Goal: Transaction & Acquisition: Purchase product/service

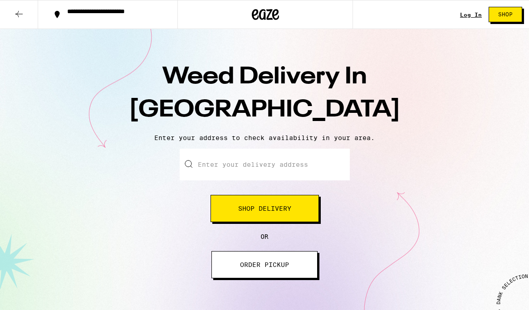
click at [470, 14] on div "Log In" at bounding box center [471, 15] width 22 height 6
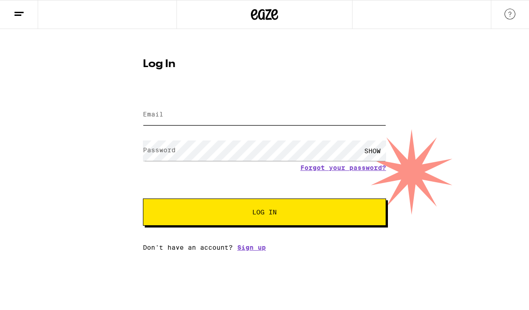
click at [224, 118] on input "Email" at bounding box center [264, 115] width 243 height 20
type input "[EMAIL_ADDRESS][DOMAIN_NAME]"
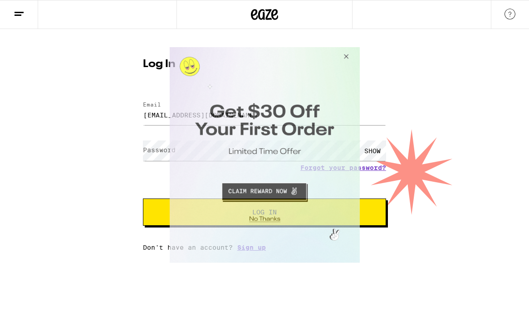
click at [345, 57] on button "Close Modal" at bounding box center [344, 58] width 24 height 22
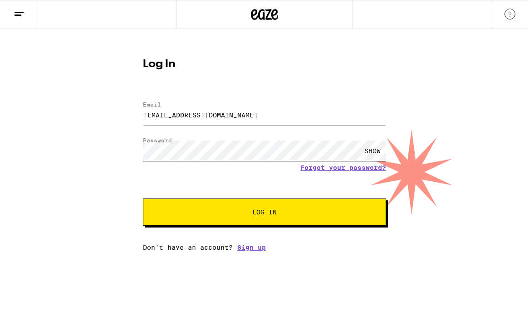
click at [143, 199] on button "Log In" at bounding box center [264, 212] width 243 height 27
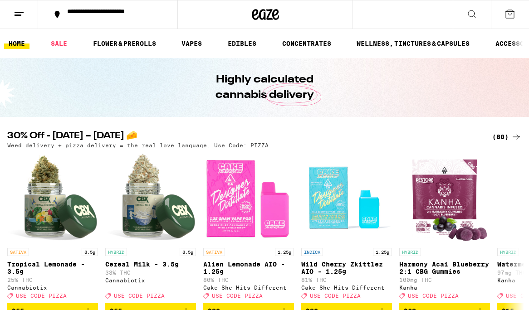
click at [124, 19] on div "**********" at bounding box center [113, 14] width 101 height 13
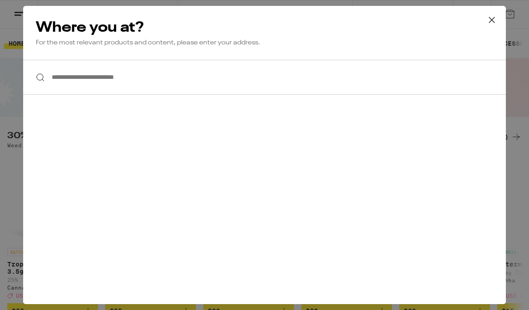
click at [105, 80] on input "**********" at bounding box center [264, 77] width 483 height 35
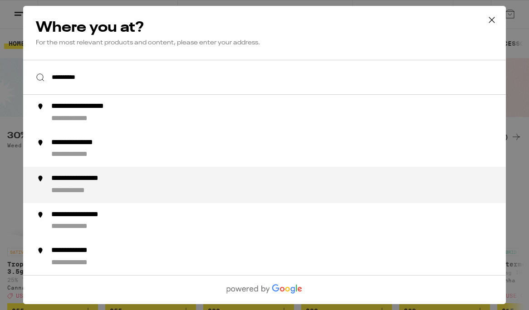
click at [88, 182] on div "**********" at bounding box center [91, 179] width 80 height 10
type input "**********"
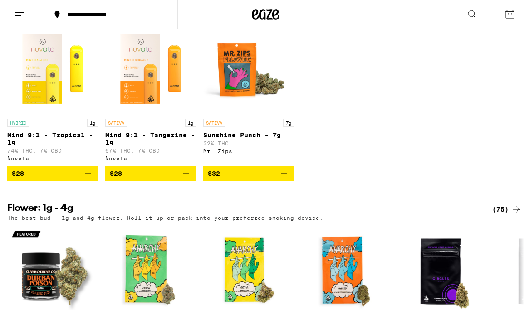
scroll to position [340, 0]
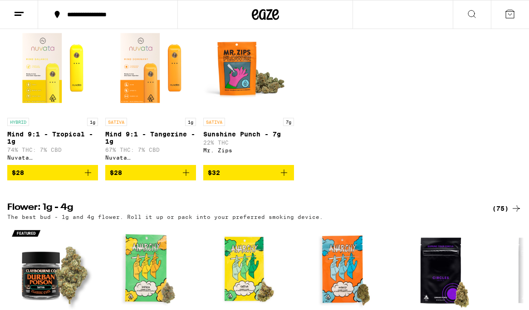
click at [29, 178] on span "$28" at bounding box center [53, 172] width 82 height 11
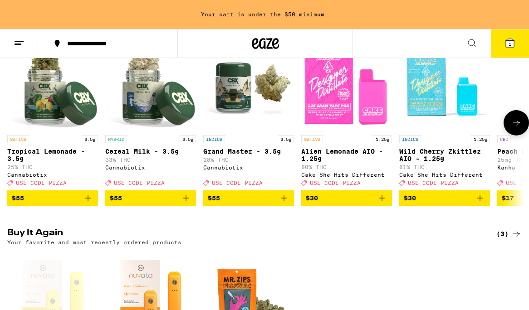
scroll to position [0, 0]
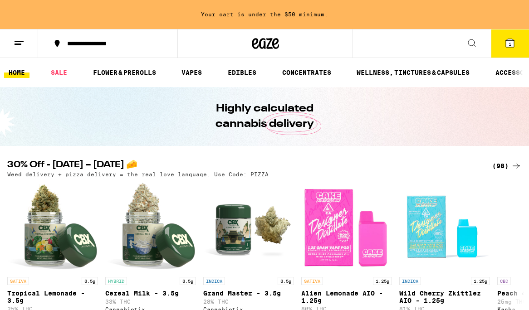
click at [138, 80] on ul "HOME SALE FLOWER & PREROLLS VAPES EDIBLES CONCENTRATES WELLNESS, TINCTURES & CA…" at bounding box center [264, 72] width 529 height 29
click at [139, 74] on link "FLOWER & PREROLLS" at bounding box center [124, 72] width 72 height 11
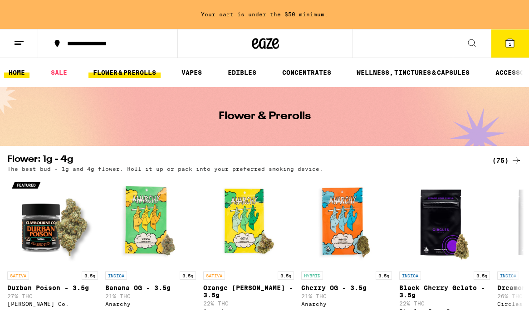
click at [24, 73] on link "HOME" at bounding box center [16, 72] width 25 height 11
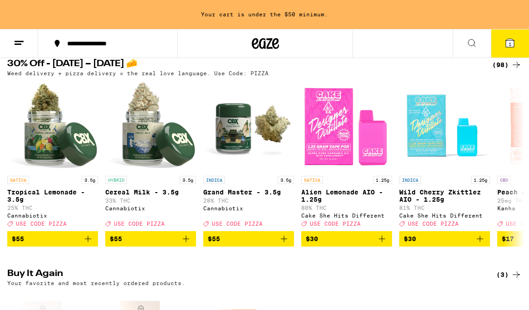
scroll to position [104, 0]
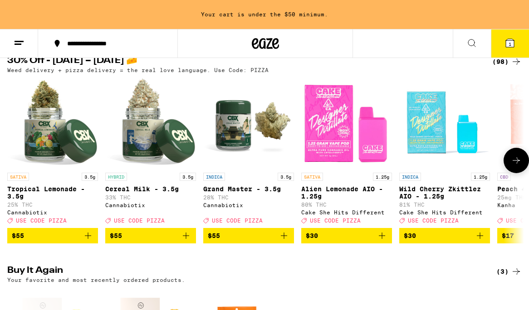
click at [359, 241] on span "$30" at bounding box center [347, 235] width 82 height 11
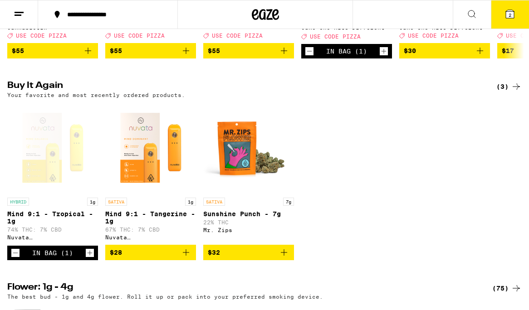
scroll to position [265, 0]
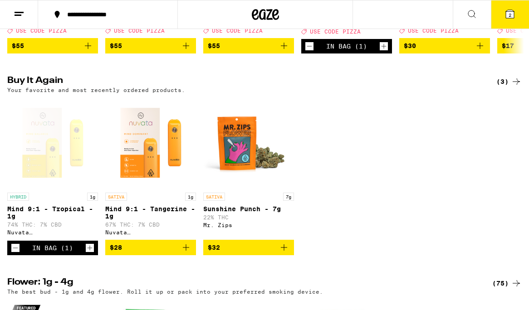
click at [517, 11] on button "2" at bounding box center [510, 14] width 38 height 28
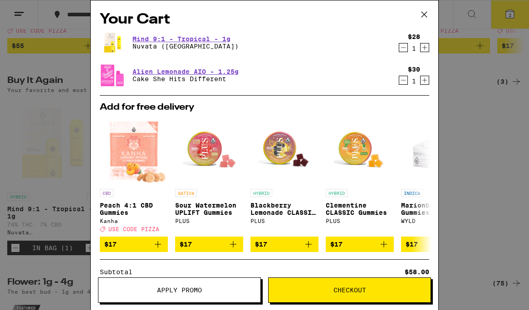
click at [201, 289] on span "Apply Promo" at bounding box center [179, 290] width 45 height 6
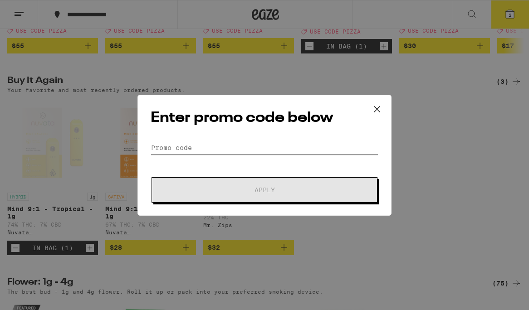
click at [227, 148] on input "Promo Code" at bounding box center [265, 148] width 228 height 14
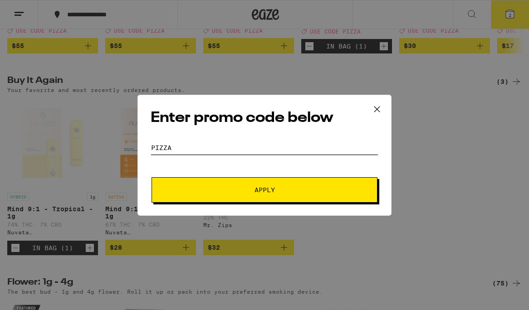
type input "pizza"
click at [250, 190] on span "Apply" at bounding box center [264, 190] width 163 height 6
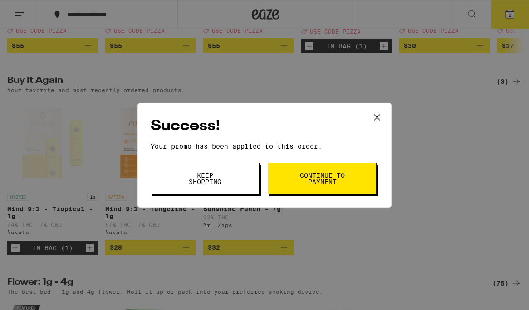
click at [278, 185] on button "Continue to payment" at bounding box center [322, 179] width 109 height 32
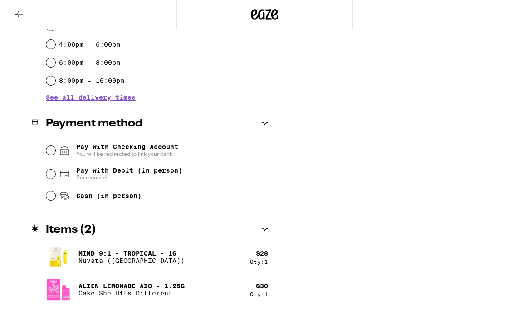
scroll to position [298, 0]
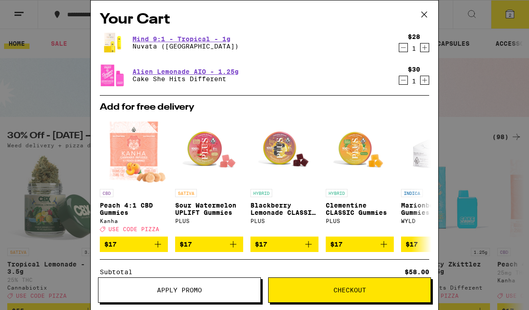
click at [403, 50] on icon "Decrement" at bounding box center [403, 47] width 8 height 11
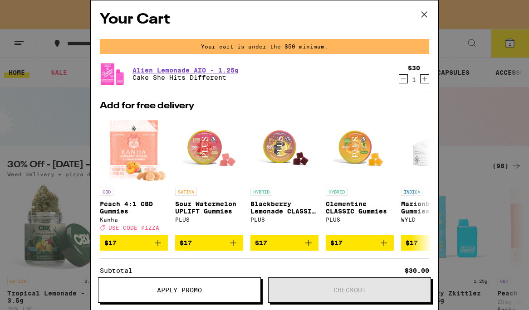
click at [428, 15] on icon at bounding box center [424, 15] width 14 height 14
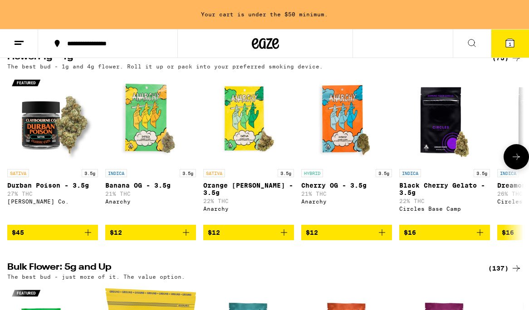
scroll to position [614, 0]
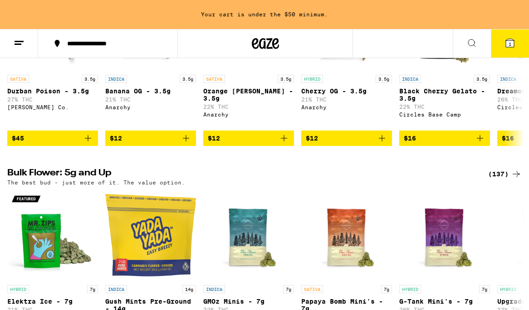
click at [510, 44] on span "1" at bounding box center [510, 43] width 3 height 5
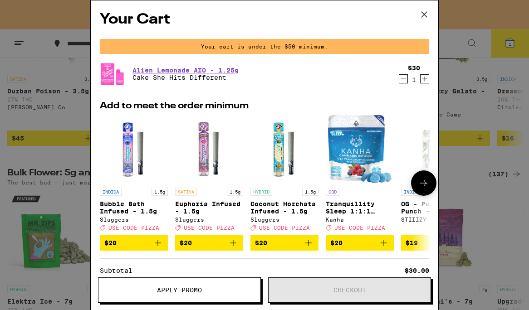
click at [418, 187] on icon at bounding box center [423, 183] width 11 height 11
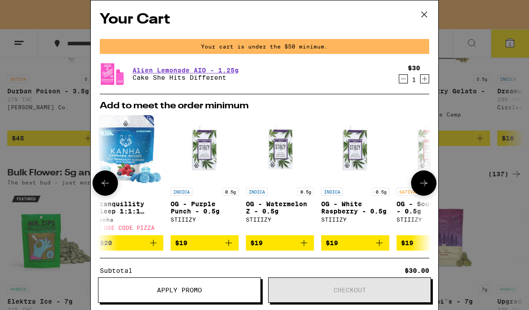
click at [418, 187] on icon at bounding box center [423, 183] width 11 height 11
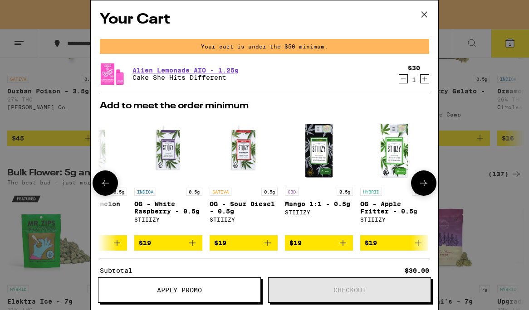
scroll to position [0, 424]
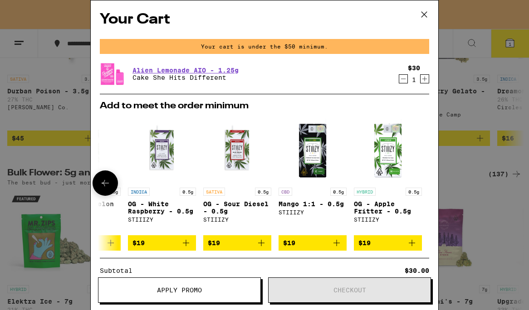
click at [418, 188] on div at bounding box center [423, 183] width 25 height 25
click at [428, 15] on icon at bounding box center [424, 15] width 14 height 14
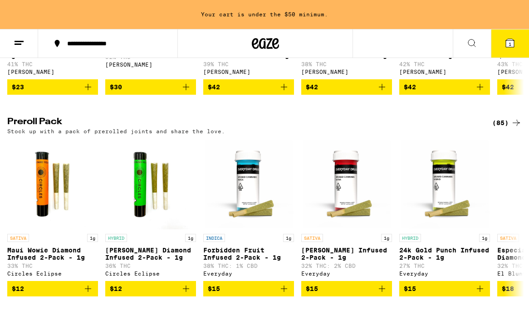
scroll to position [2045, 0]
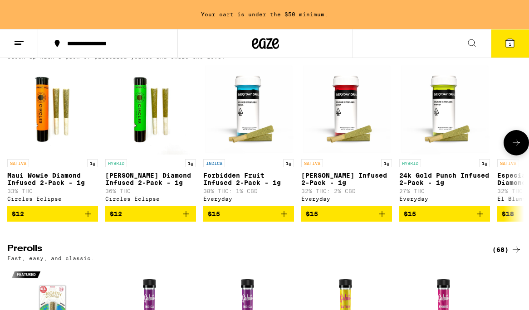
click at [87, 217] on icon "Add to bag" at bounding box center [88, 214] width 6 height 6
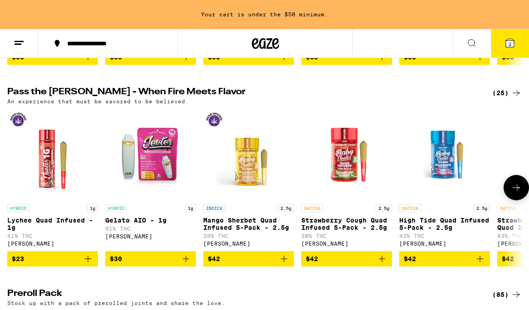
scroll to position [1722, 0]
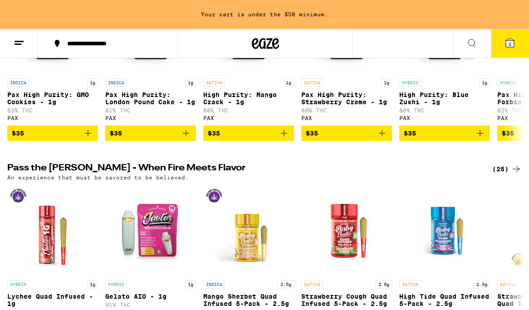
click at [503, 51] on button "2" at bounding box center [510, 43] width 38 height 28
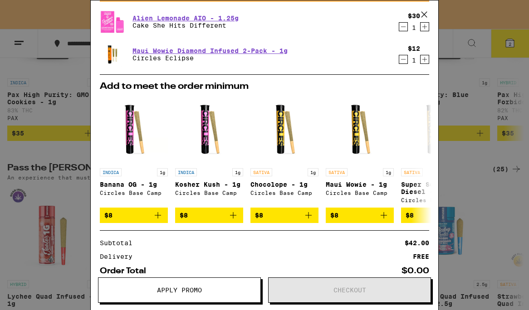
scroll to position [87, 0]
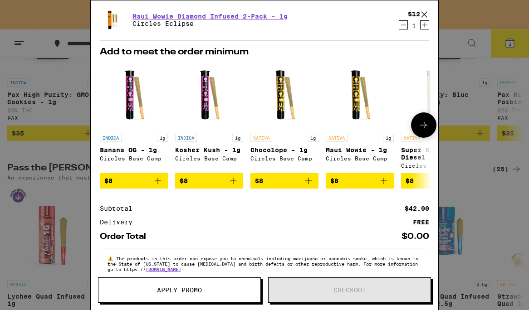
click at [383, 183] on icon "Add to bag" at bounding box center [384, 181] width 6 height 6
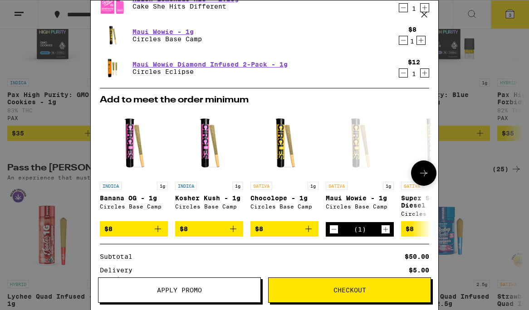
scroll to position [0, 0]
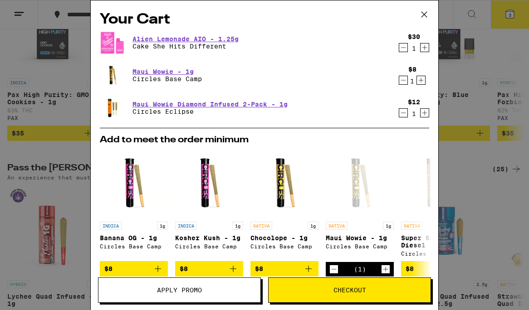
click at [343, 284] on button "Checkout" at bounding box center [349, 290] width 163 height 25
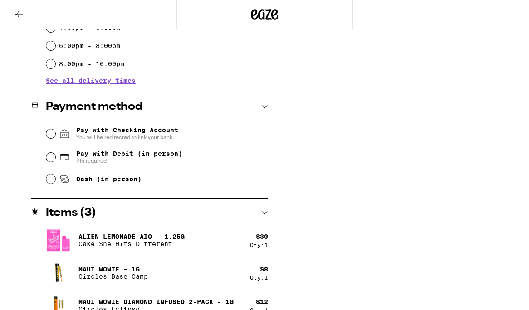
scroll to position [316, 0]
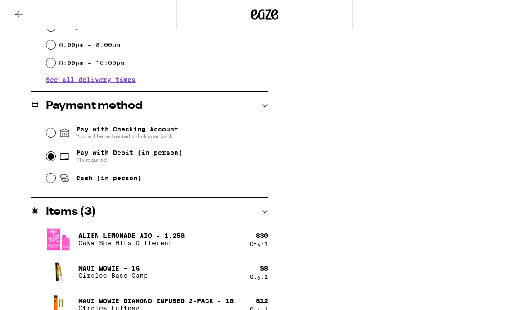
click at [53, 159] on input "Pay with Debit (in person) Pin required" at bounding box center [50, 156] width 9 height 9
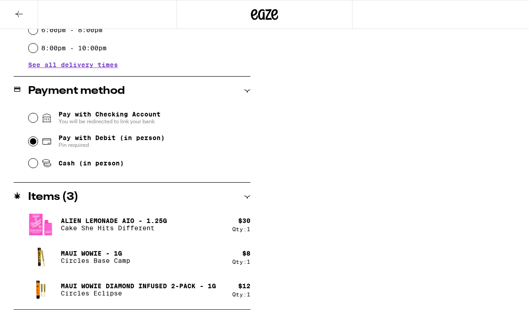
scroll to position [330, 0]
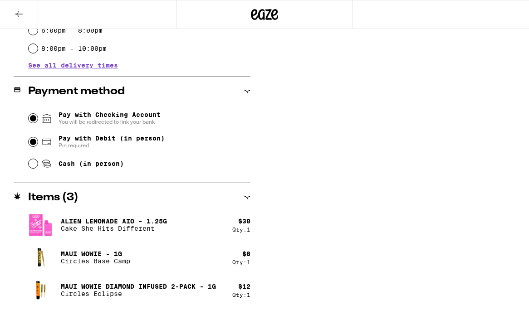
click at [38, 114] on input "Pay with Checking Account You will be redirected to link your bank" at bounding box center [33, 118] width 9 height 9
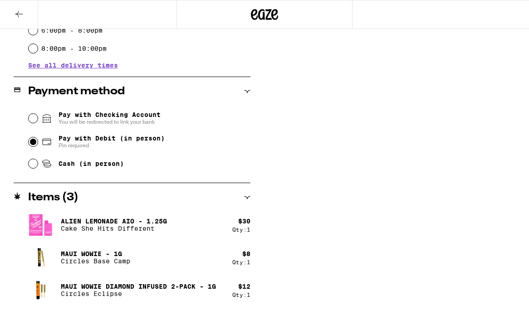
click at [38, 143] on input "Pay with Debit (in person) Pin required" at bounding box center [33, 141] width 9 height 9
radio input "true"
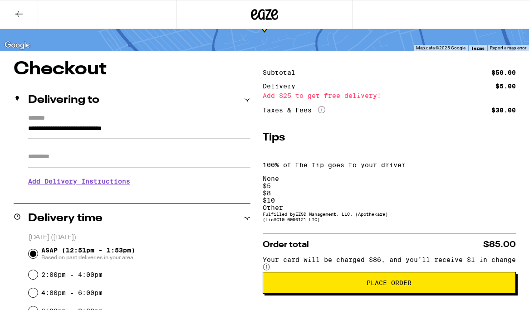
scroll to position [98, 0]
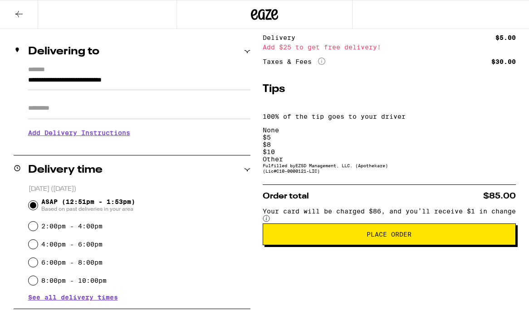
click at [374, 134] on div "$ 5" at bounding box center [389, 137] width 253 height 7
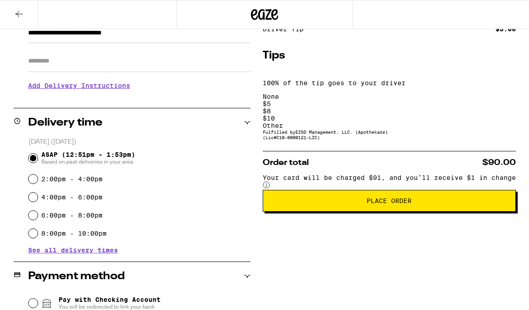
scroll to position [171, 0]
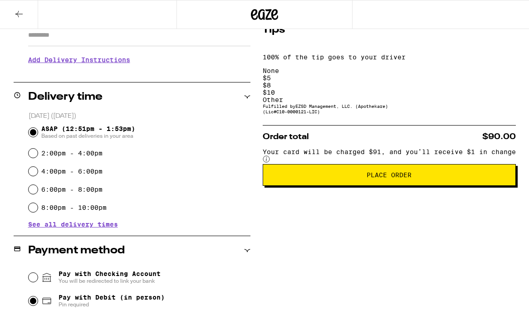
click at [377, 164] on button "Place Order" at bounding box center [389, 175] width 253 height 22
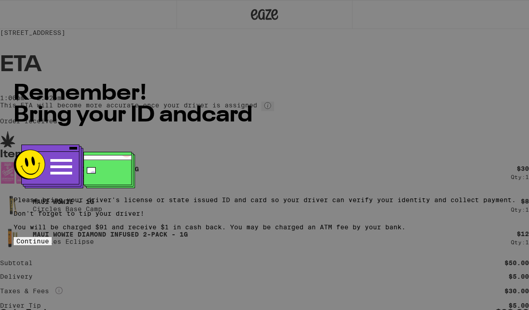
click at [49, 241] on span "Continue" at bounding box center [32, 241] width 33 height 7
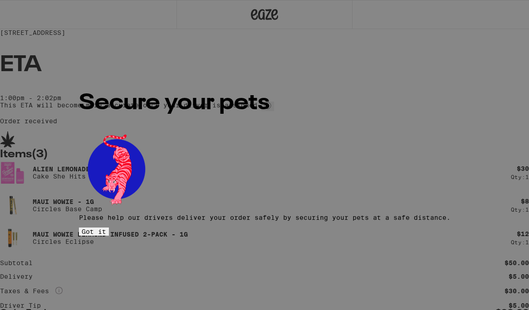
click at [106, 228] on span "Got it" at bounding box center [94, 231] width 24 height 7
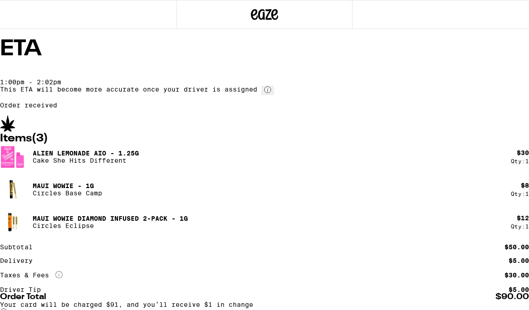
scroll to position [11, 0]
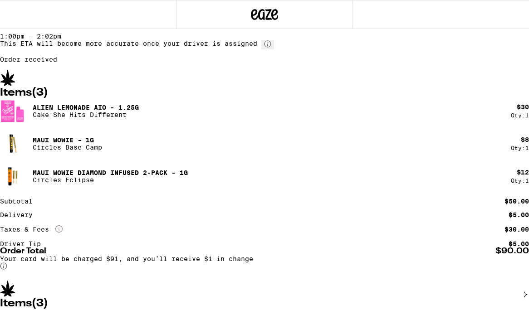
scroll to position [31, 0]
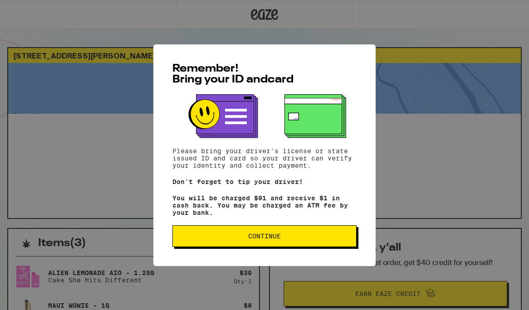
click at [260, 240] on span "Continue" at bounding box center [264, 236] width 33 height 6
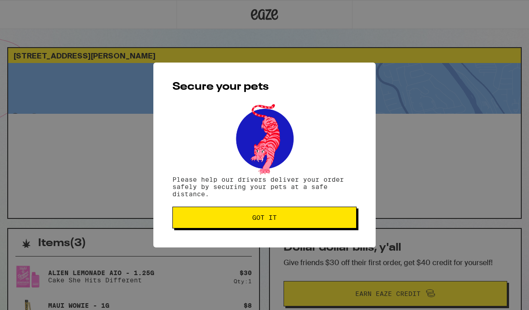
click at [258, 229] on button "Got it" at bounding box center [264, 218] width 184 height 22
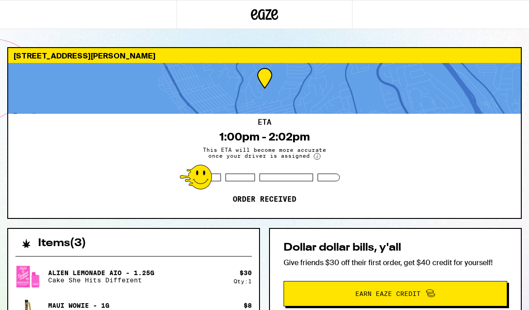
click at [46, 175] on div "ETA 1:00pm - 2:02pm This ETA will become more accurate once your driver is assi…" at bounding box center [264, 166] width 513 height 104
click at [137, 171] on div "ETA 1:00pm - 2:02pm This ETA will become more accurate once your driver is assi…" at bounding box center [264, 166] width 513 height 104
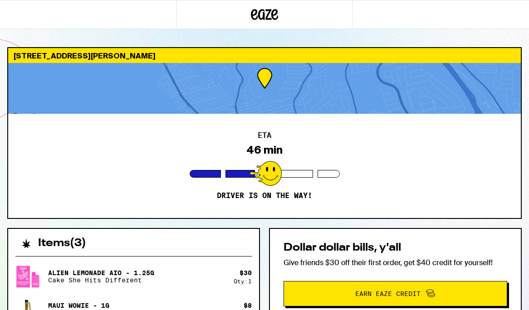
click at [86, 187] on div "ETA 46 min Driver is on the way!" at bounding box center [264, 166] width 513 height 104
click at [140, 176] on div "ETA 32 min Driver is on the way!" at bounding box center [264, 166] width 513 height 104
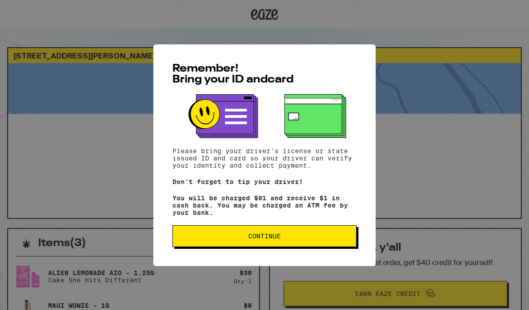
click at [265, 240] on span "Continue" at bounding box center [264, 236] width 33 height 6
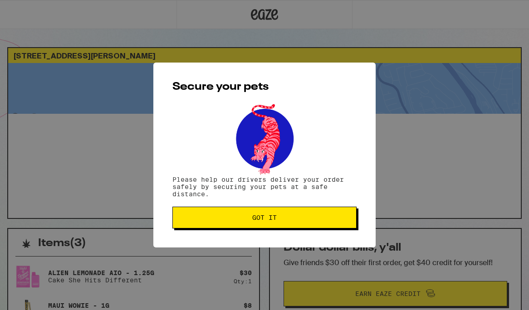
click at [263, 215] on span "Got it" at bounding box center [264, 218] width 24 height 6
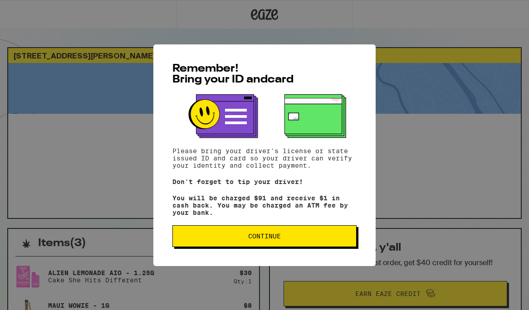
click at [238, 247] on button "Continue" at bounding box center [264, 236] width 184 height 22
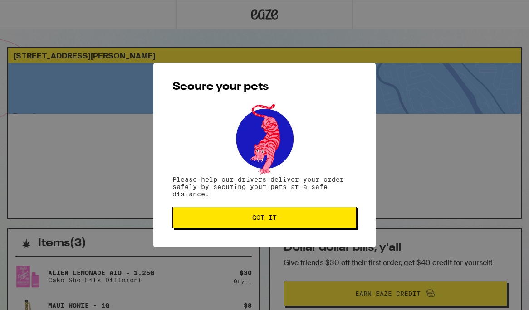
click at [268, 213] on button "Got it" at bounding box center [264, 218] width 184 height 22
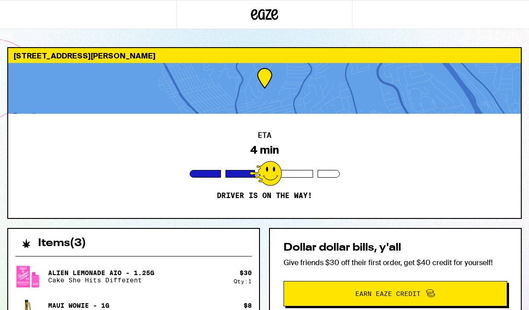
click at [505, 259] on p "Give friends $30 off their first order, get $40 credit for yourself!" at bounding box center [396, 263] width 224 height 10
